Goal: Navigation & Orientation: Find specific page/section

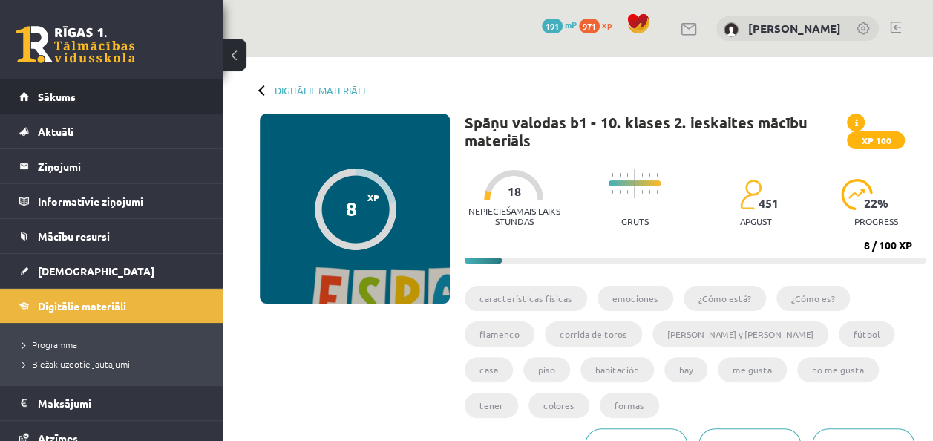
click at [59, 107] on link "Sākums" at bounding box center [111, 96] width 185 height 34
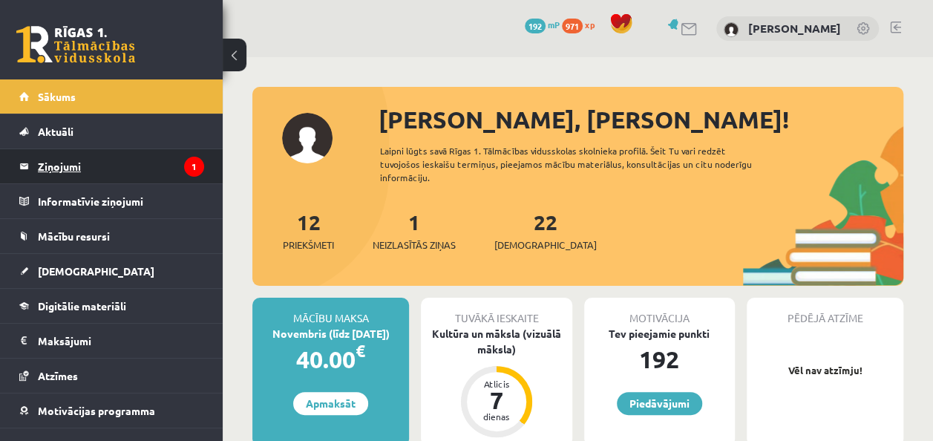
click at [148, 159] on legend "Ziņojumi 1" at bounding box center [121, 166] width 166 height 34
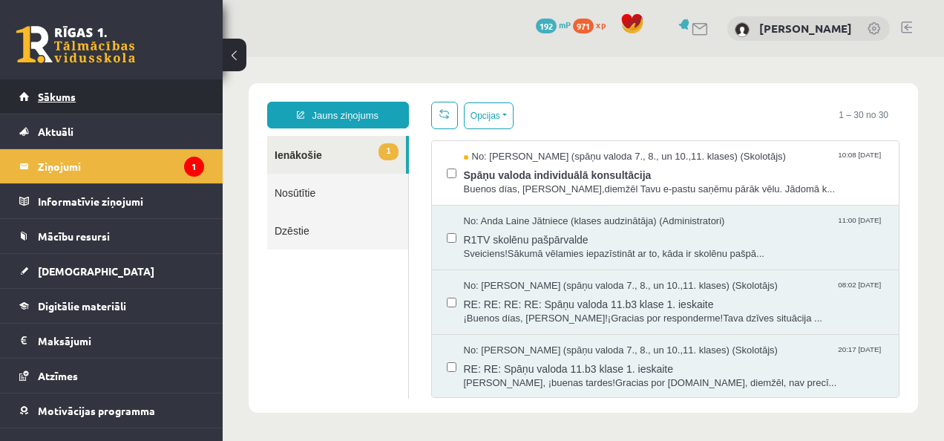
click at [74, 91] on span "Sākums" at bounding box center [57, 96] width 38 height 13
